Goal: Task Accomplishment & Management: Use online tool/utility

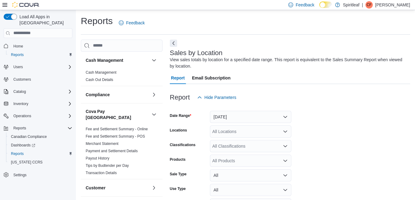
scroll to position [20, 0]
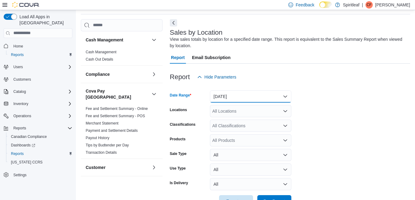
click at [285, 95] on button "[DATE]" at bounding box center [250, 96] width 81 height 12
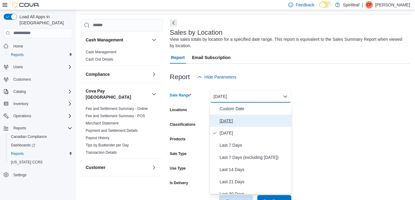
click at [226, 119] on span "[DATE]" at bounding box center [254, 120] width 69 height 7
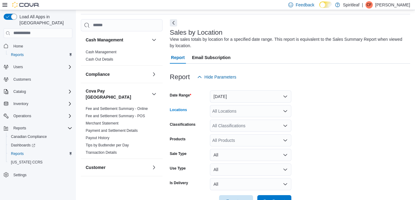
click at [238, 110] on div "All Locations" at bounding box center [250, 111] width 81 height 12
type input "***"
click at [253, 121] on span "300 - Moose Jaw" at bounding box center [248, 121] width 33 height 6
click at [325, 121] on form "Date Range [DATE] Locations 300 - Moose Jaw Classifications All Classifications…" at bounding box center [290, 145] width 240 height 124
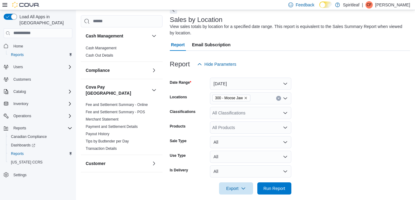
scroll to position [40, 0]
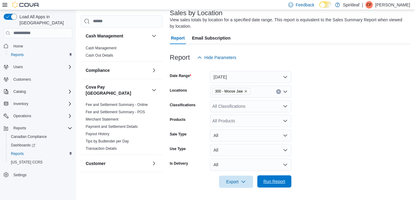
click at [271, 181] on span "Run Report" at bounding box center [274, 181] width 22 height 6
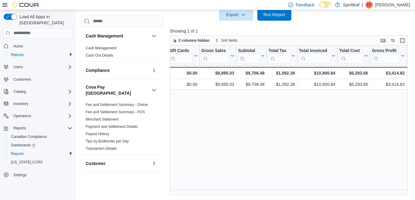
scroll to position [0, 159]
